Goal: Transaction & Acquisition: Purchase product/service

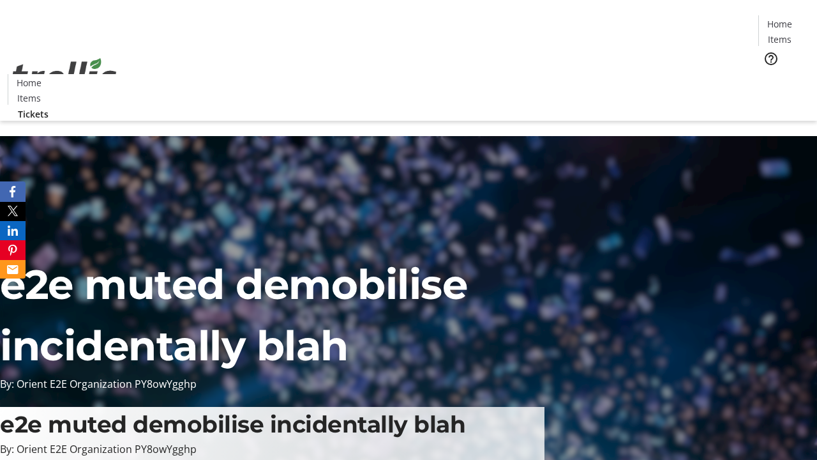
click at [768, 74] on span "Tickets" at bounding box center [783, 80] width 31 height 13
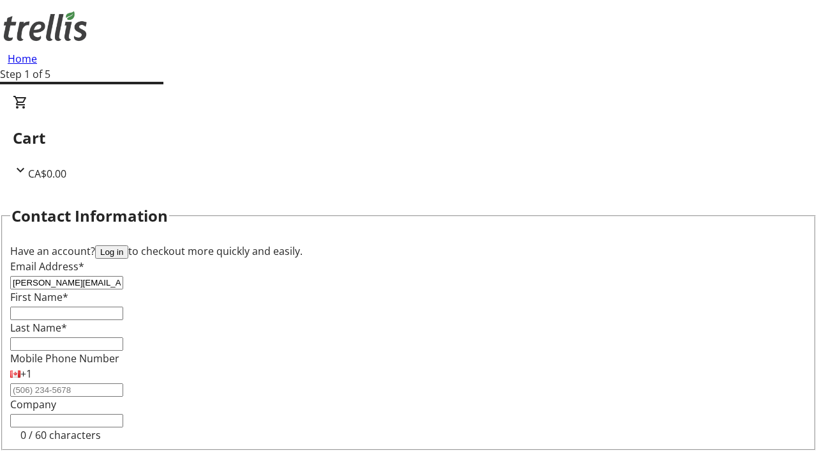
type input "[PERSON_NAME][EMAIL_ADDRESS][DOMAIN_NAME]"
type input "[PERSON_NAME]"
